Goal: Information Seeking & Learning: Learn about a topic

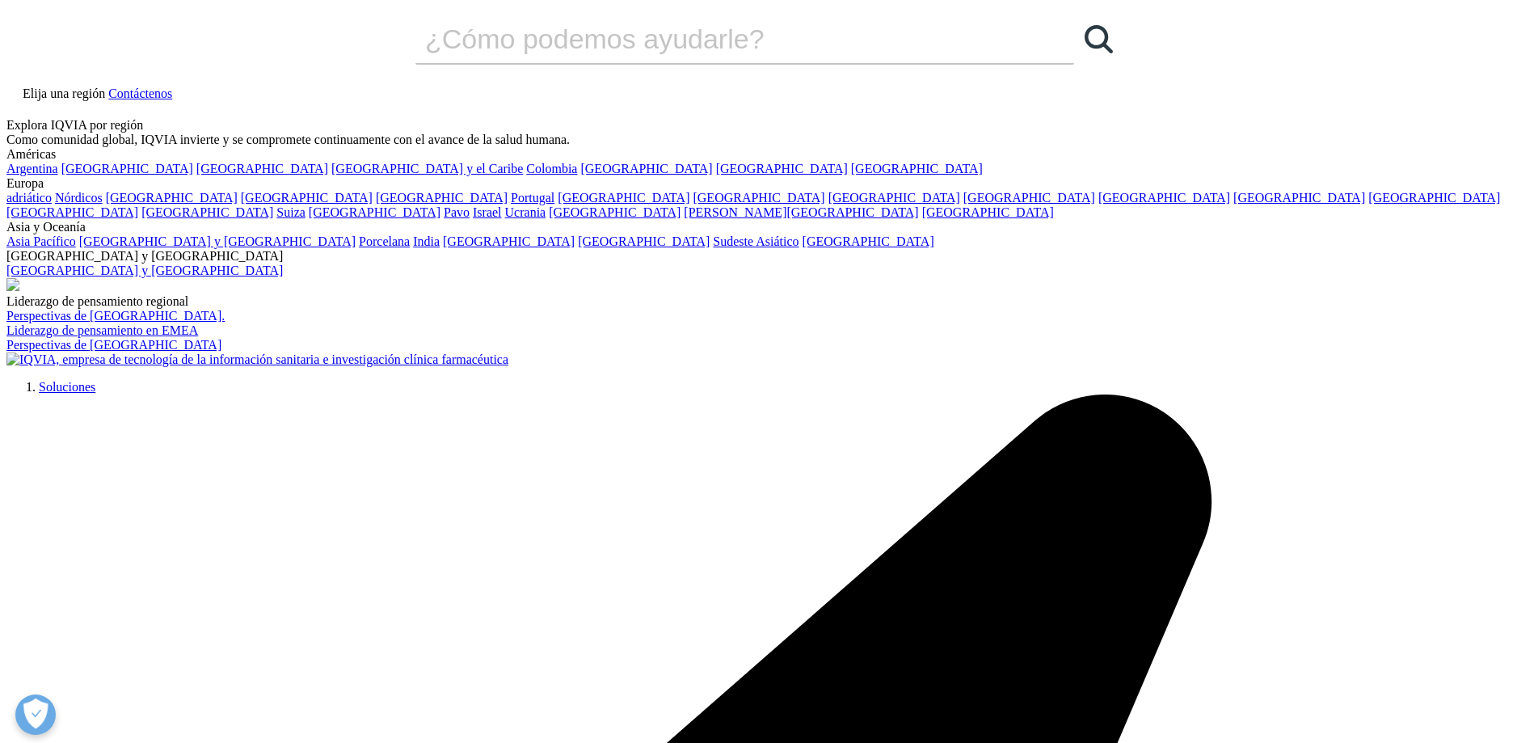
click at [1319, 85] on div "Elija una región Contáctenos" at bounding box center [769, 101] width 1526 height 33
